Goal: Information Seeking & Learning: Learn about a topic

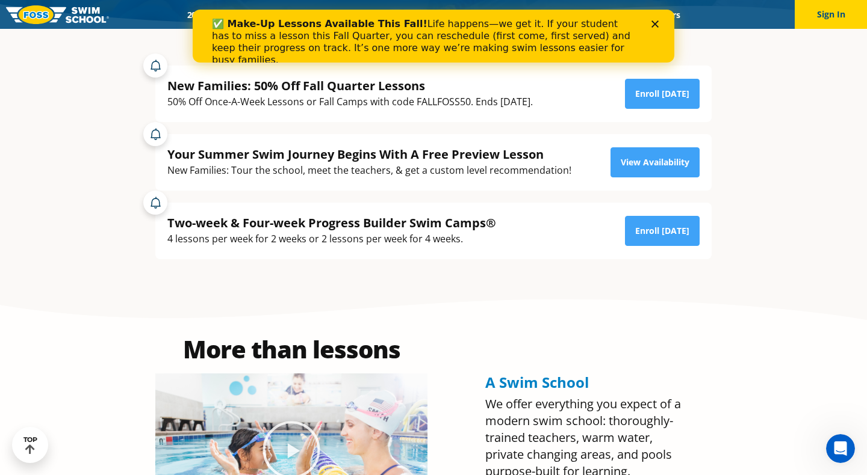
click at [655, 23] on icon "Close" at bounding box center [654, 23] width 7 height 7
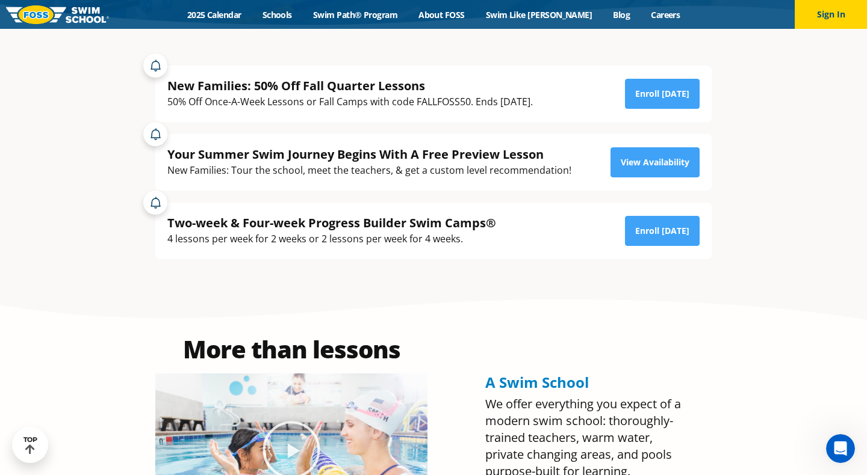
click at [349, 84] on div "New Families: 50% Off Fall Quarter Lessons" at bounding box center [349, 86] width 365 height 16
click at [663, 94] on link "Enroll Today" at bounding box center [662, 94] width 75 height 30
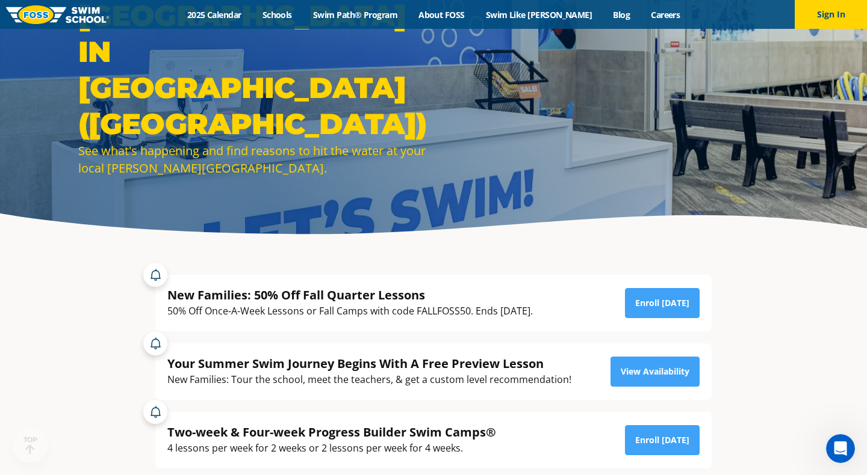
scroll to position [90, 0]
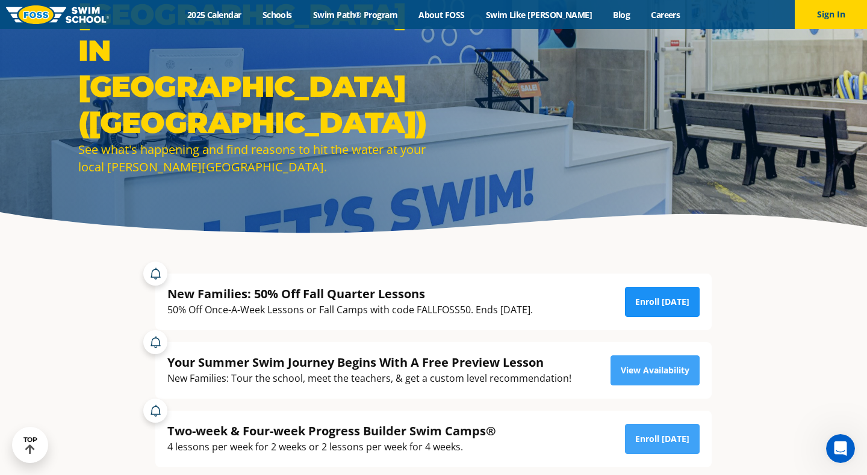
click at [670, 312] on link "Enroll Today" at bounding box center [662, 302] width 75 height 30
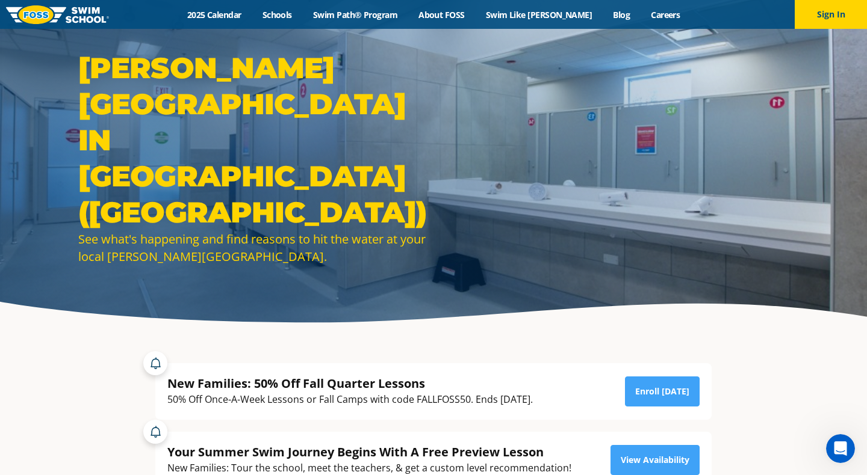
scroll to position [8, 0]
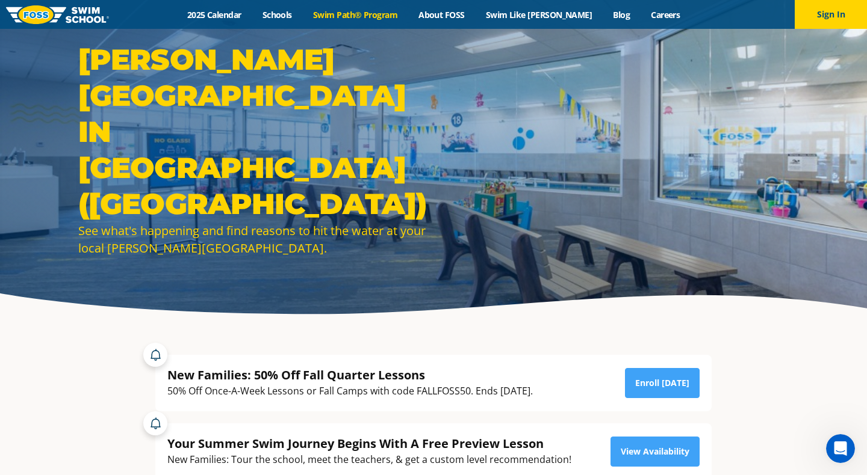
click at [391, 16] on link "Swim Path® Program" at bounding box center [354, 14] width 105 height 11
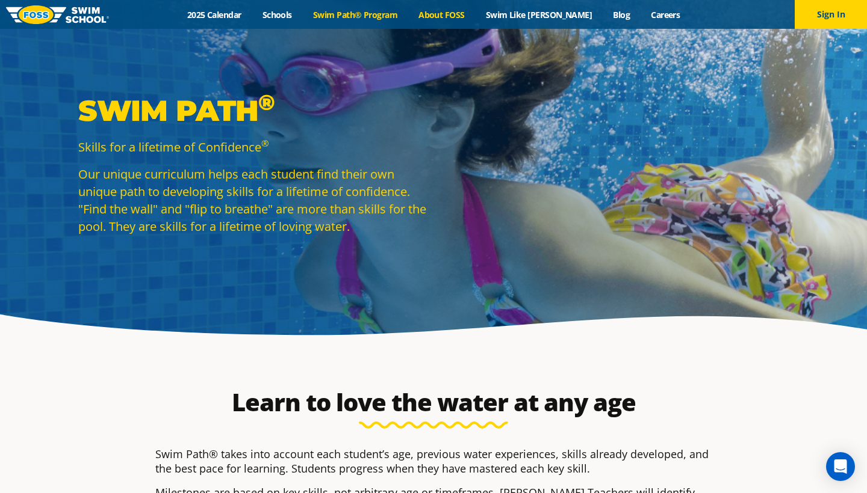
click at [466, 12] on link "About FOSS" at bounding box center [441, 14] width 67 height 11
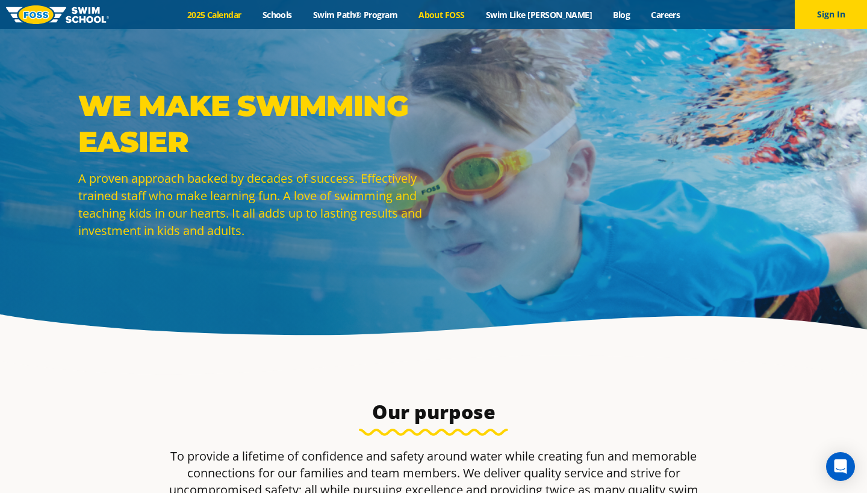
click at [230, 14] on link "2025 Calendar" at bounding box center [213, 14] width 75 height 11
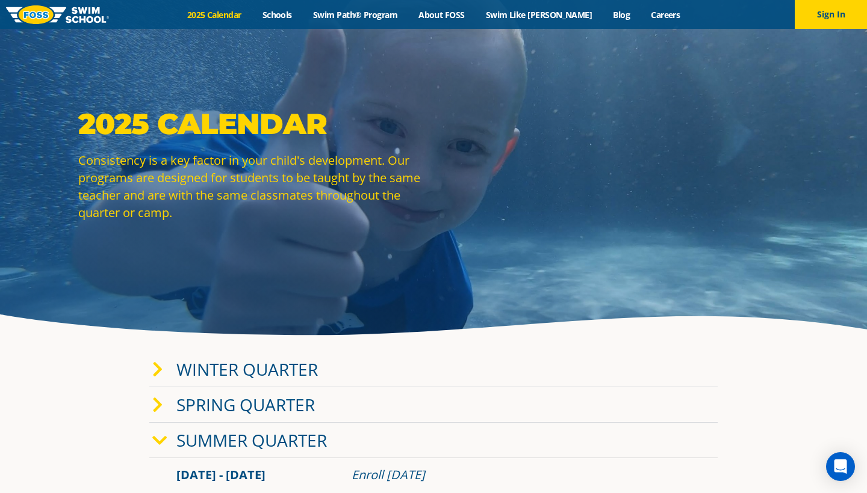
click at [214, 403] on link "Spring Quarter" at bounding box center [245, 405] width 138 height 23
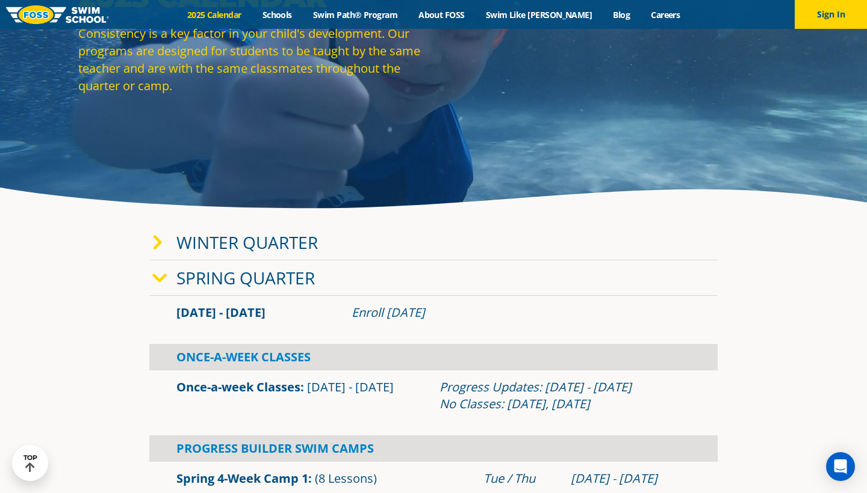
scroll to position [151, 0]
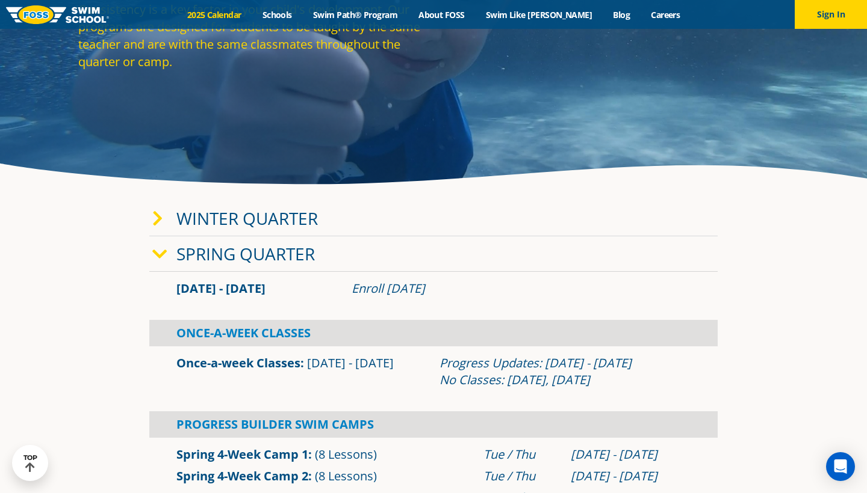
click at [200, 253] on link "Spring Quarter" at bounding box center [245, 254] width 138 height 23
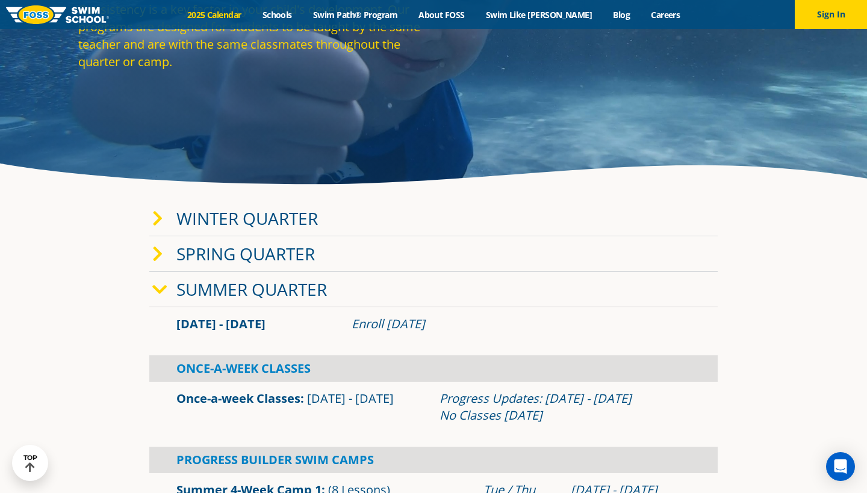
click at [203, 279] on link "Summer Quarter" at bounding box center [251, 289] width 150 height 23
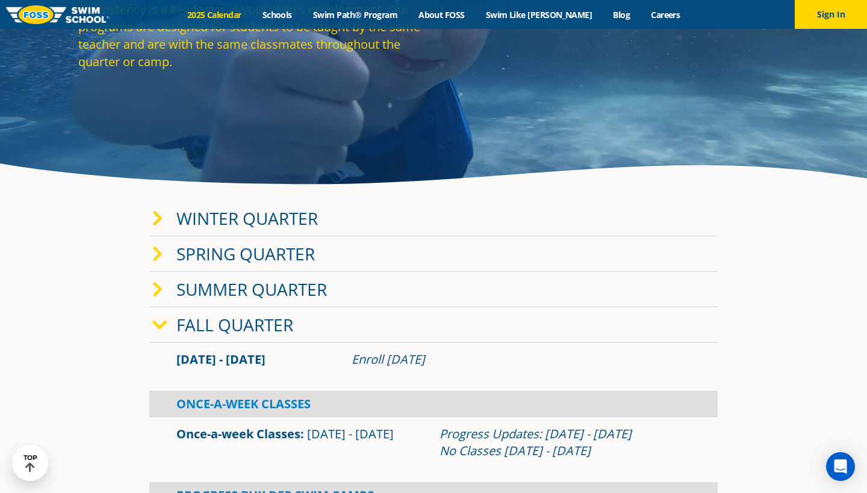
click at [211, 321] on link "Fall Quarter" at bounding box center [234, 325] width 117 height 23
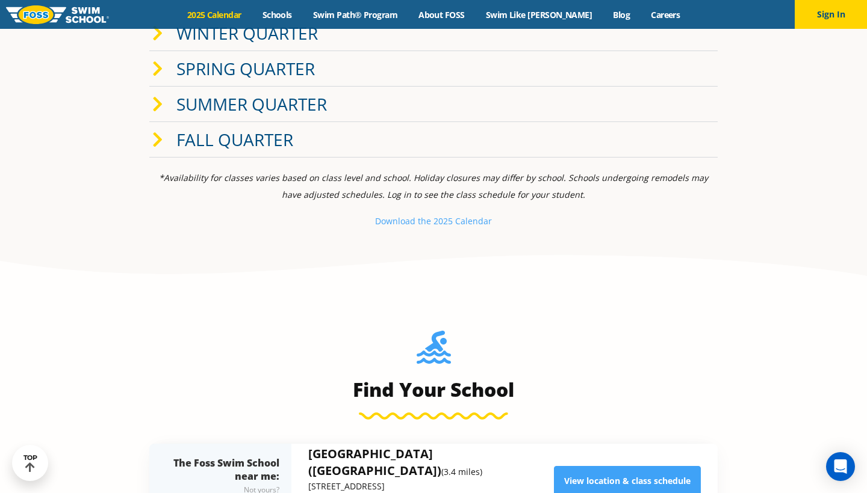
scroll to position [255, 0]
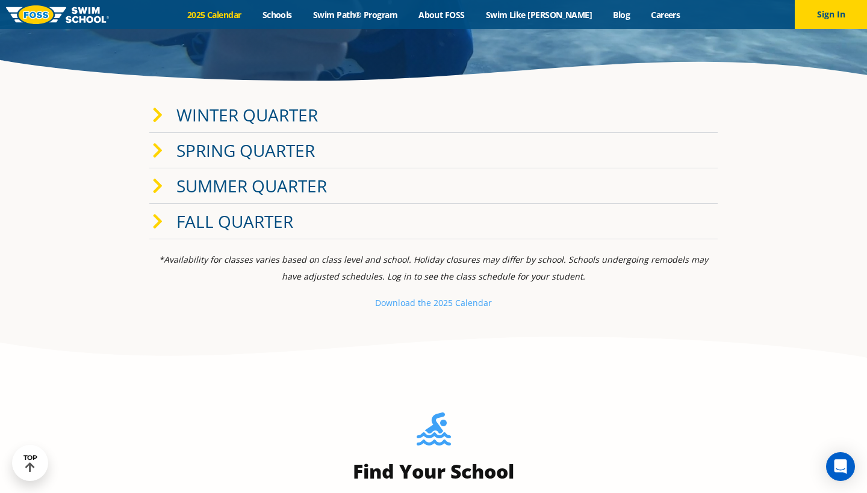
click at [223, 218] on link "Fall Quarter" at bounding box center [234, 221] width 117 height 23
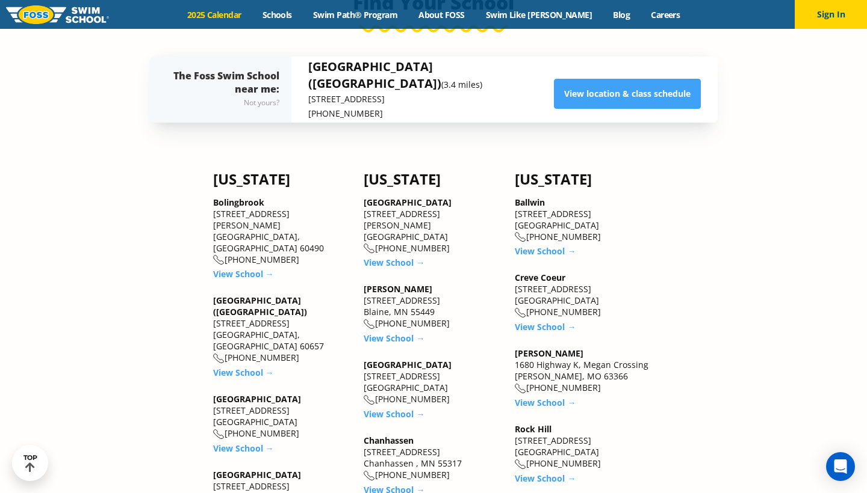
scroll to position [0, 0]
